Goal: Task Accomplishment & Management: Use online tool/utility

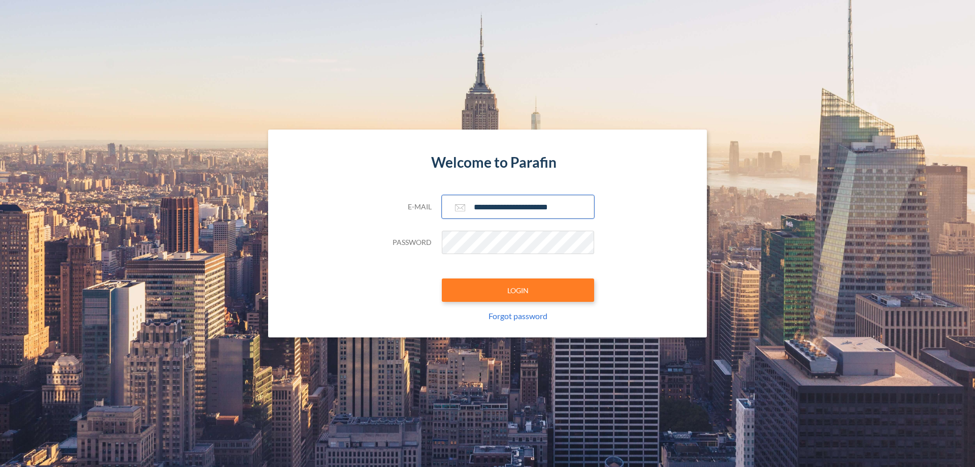
type input "**********"
click at [518, 290] on button "LOGIN" at bounding box center [518, 289] width 152 height 23
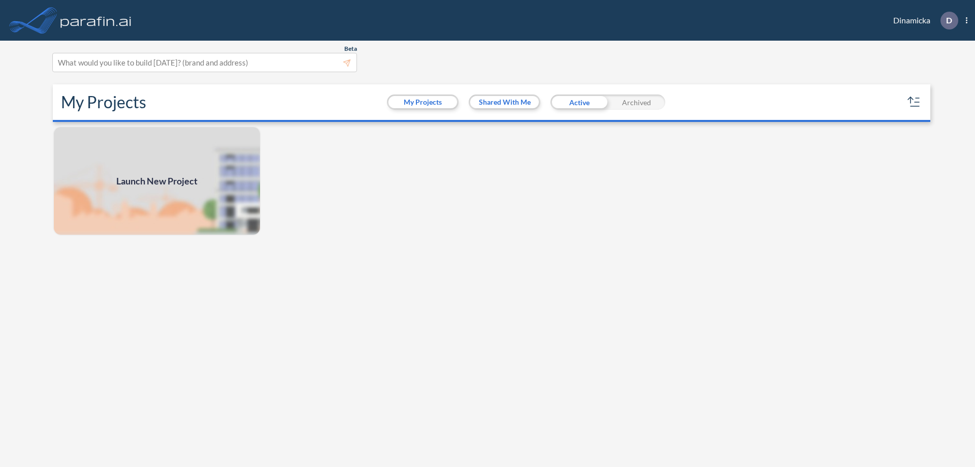
scroll to position [3, 0]
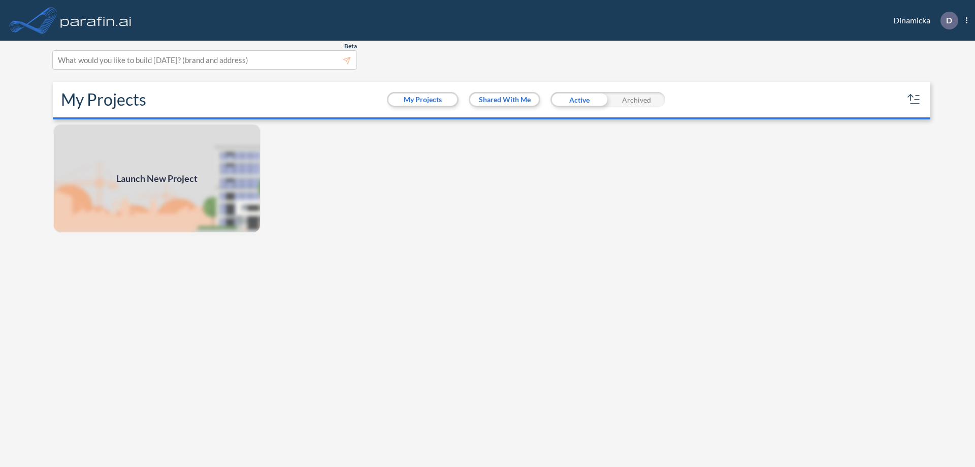
click at [157, 178] on span "Launch New Project" at bounding box center [156, 179] width 81 height 14
